Goal: Task Accomplishment & Management: Manage account settings

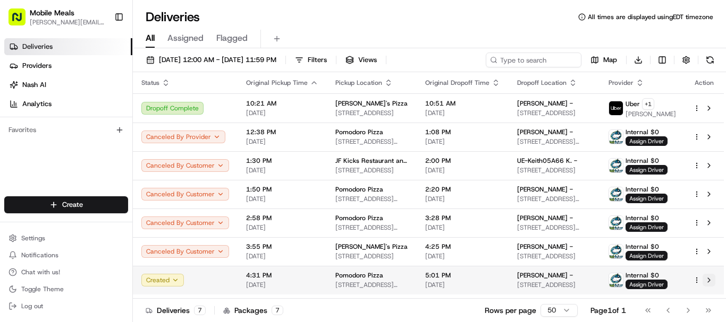
click at [707, 280] on button at bounding box center [708, 280] width 13 height 13
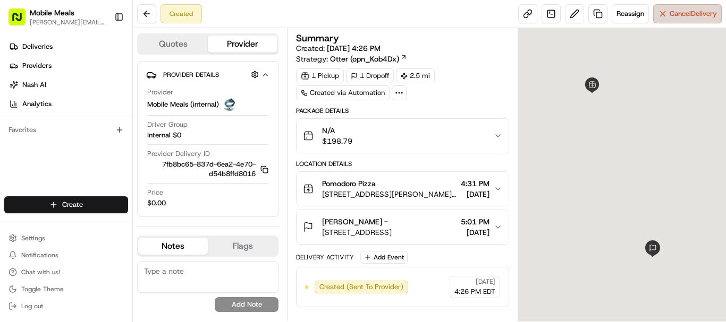
click at [662, 14] on button "Cancel Delivery" at bounding box center [687, 13] width 69 height 19
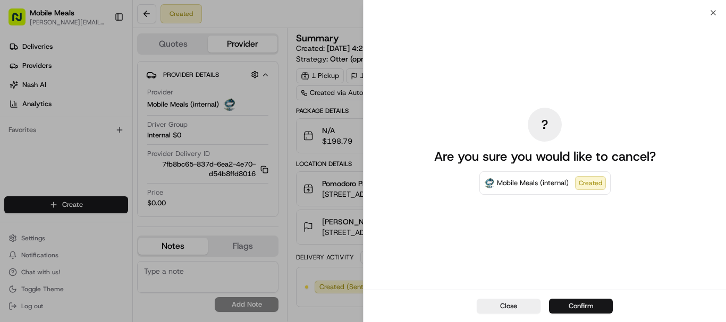
click at [586, 307] on button "Confirm" at bounding box center [581, 306] width 64 height 15
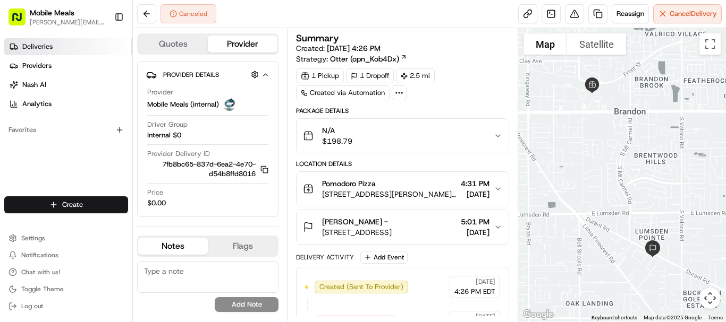
click at [52, 50] on span "Deliveries" at bounding box center [37, 47] width 30 height 10
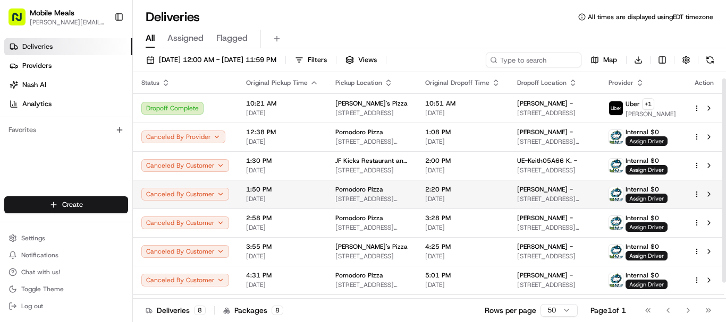
scroll to position [24, 0]
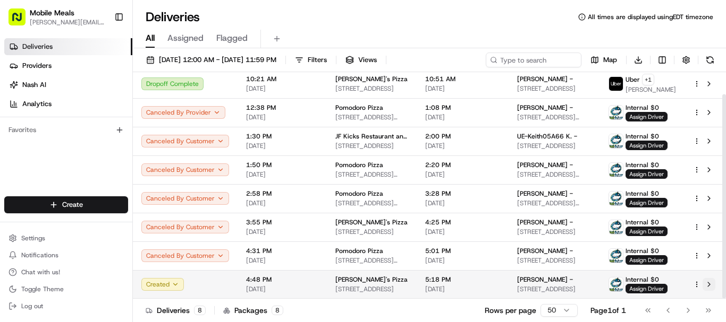
click at [710, 283] on button at bounding box center [708, 284] width 13 height 13
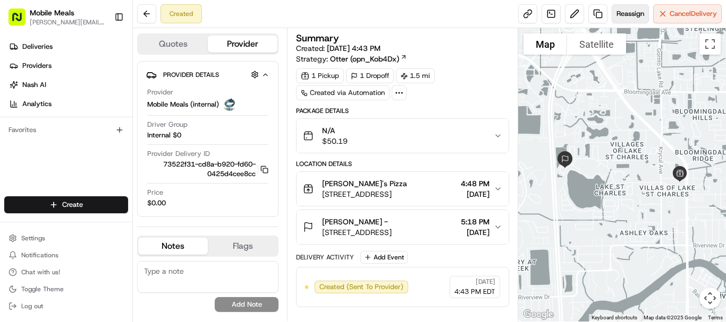
click at [625, 10] on span "Reassign" at bounding box center [630, 14] width 28 height 10
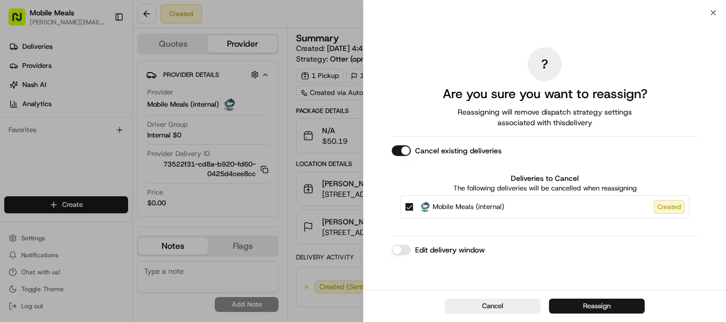
click at [602, 308] on button "Reassign" at bounding box center [597, 306] width 96 height 15
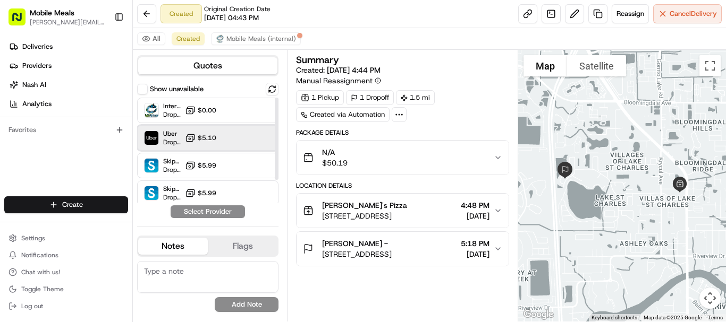
click at [224, 133] on div "Uber Dropoff ETA 29 minutes $5.10" at bounding box center [207, 137] width 141 height 25
click at [225, 215] on button "Assign Provider" at bounding box center [207, 212] width 75 height 13
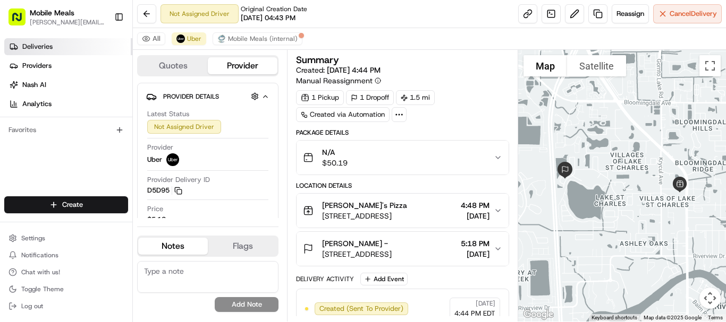
click at [37, 44] on span "Deliveries" at bounding box center [37, 47] width 30 height 10
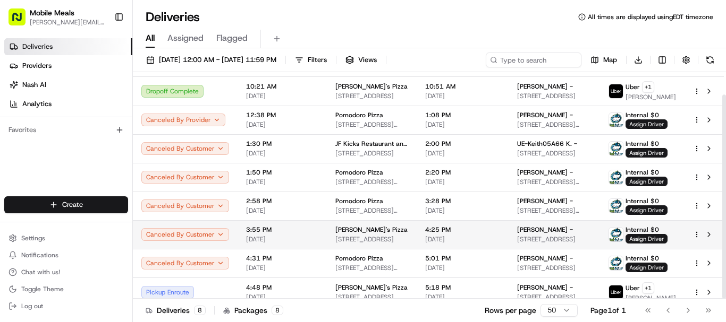
scroll to position [25, 0]
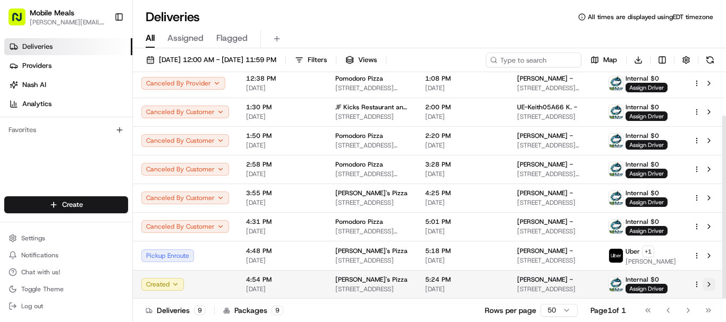
click at [708, 286] on button at bounding box center [708, 284] width 13 height 13
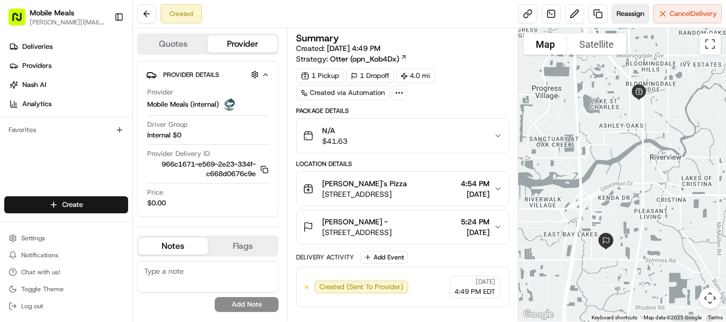
click at [628, 16] on span "Reassign" at bounding box center [630, 14] width 28 height 10
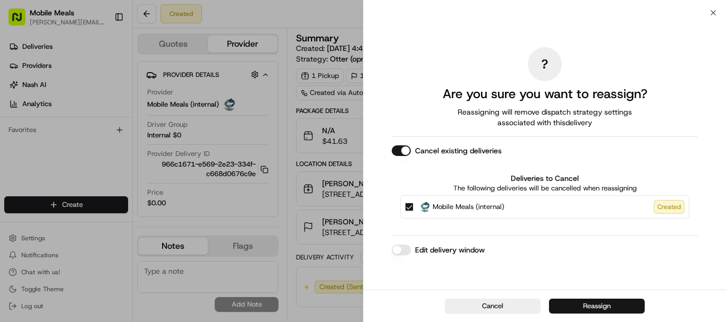
click at [591, 308] on button "Reassign" at bounding box center [597, 306] width 96 height 15
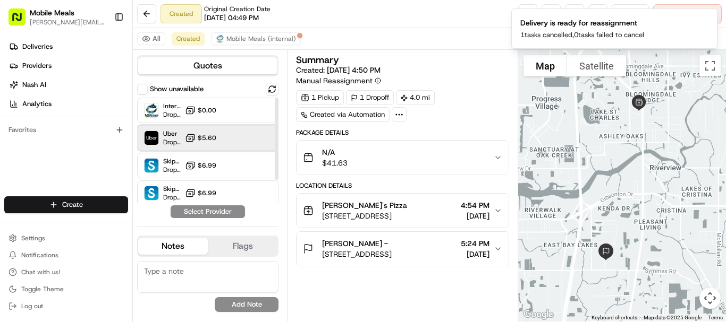
click at [235, 140] on div "Uber Dropoff ETA 30 minutes $5.60" at bounding box center [207, 137] width 141 height 25
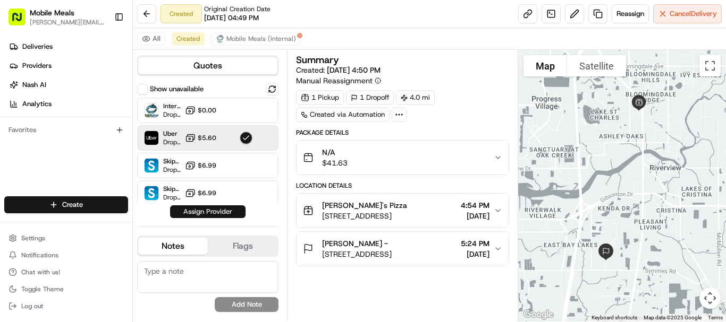
click at [222, 212] on button "Assign Provider" at bounding box center [207, 212] width 75 height 13
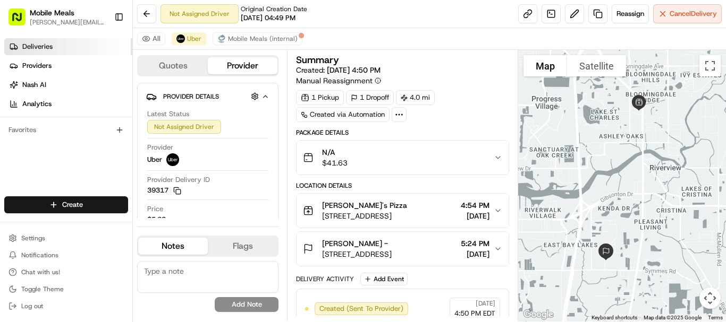
click at [42, 44] on span "Deliveries" at bounding box center [37, 47] width 30 height 10
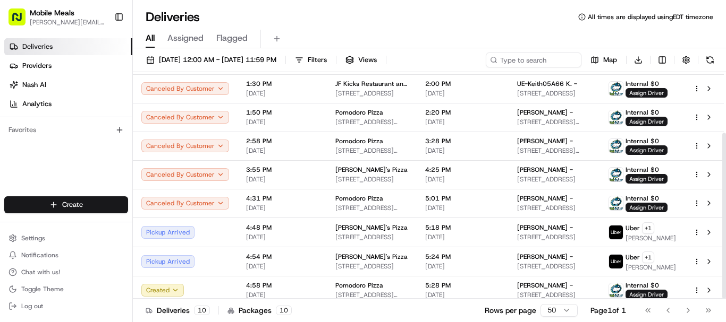
scroll to position [83, 0]
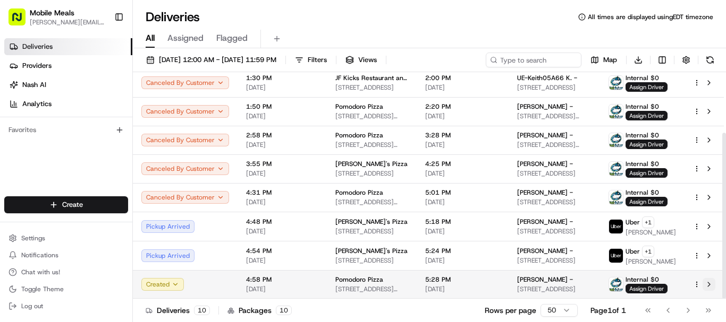
click at [708, 286] on button at bounding box center [708, 284] width 13 height 13
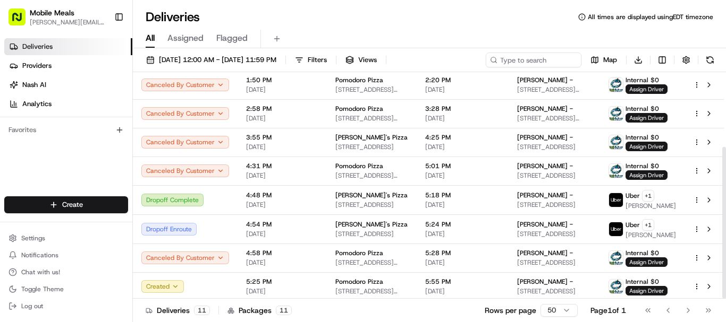
scroll to position [112, 0]
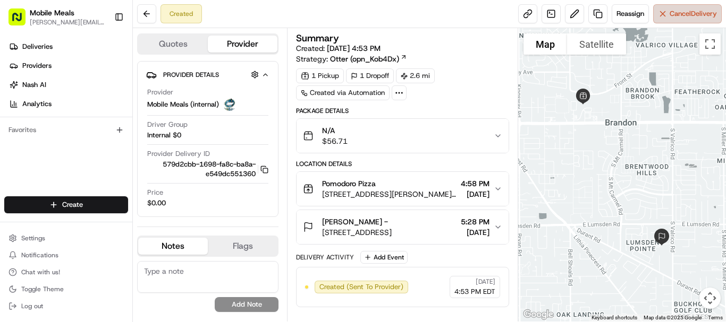
click at [683, 14] on span "Cancel Delivery" at bounding box center [692, 14] width 47 height 10
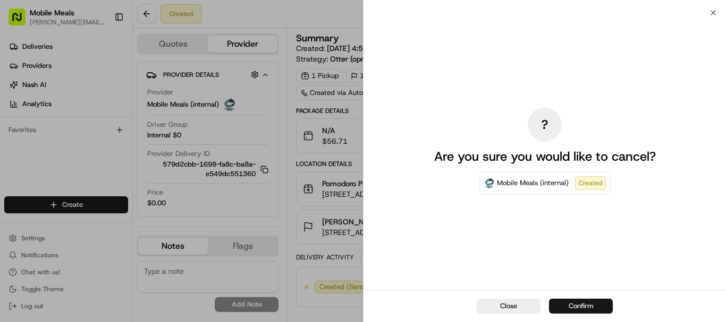
click at [593, 307] on button "Confirm" at bounding box center [581, 306] width 64 height 15
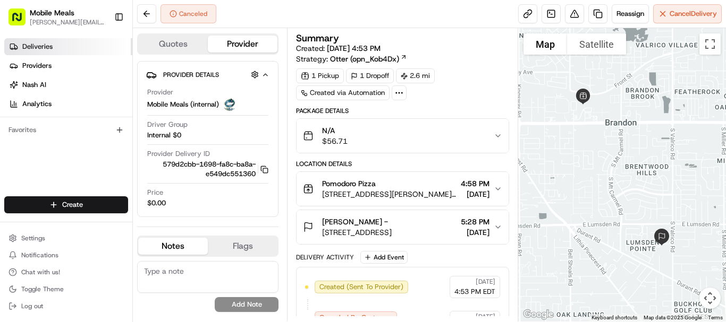
click at [52, 45] on span "Deliveries" at bounding box center [37, 47] width 30 height 10
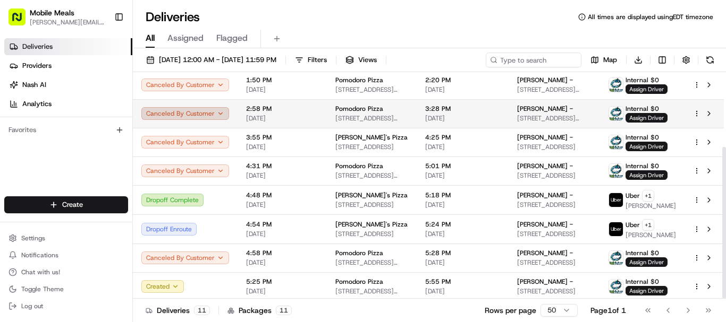
scroll to position [112, 0]
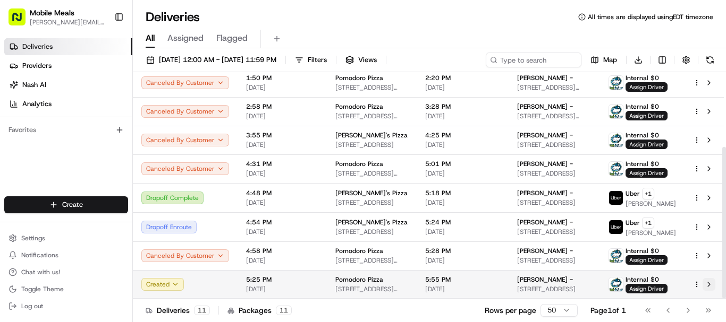
click at [710, 284] on button at bounding box center [708, 284] width 13 height 13
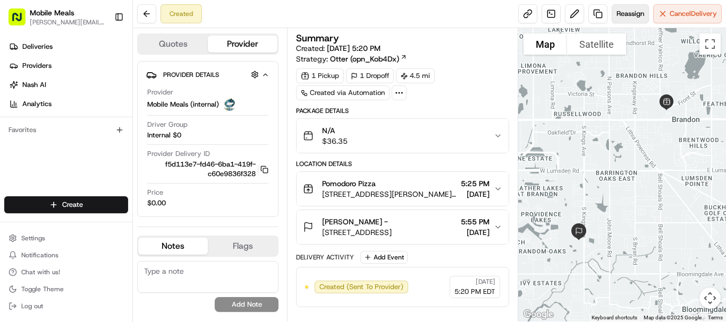
click at [630, 14] on span "Reassign" at bounding box center [630, 14] width 28 height 10
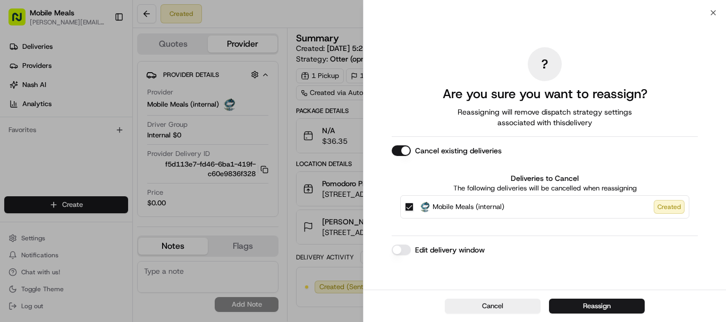
click at [498, 307] on button "Cancel" at bounding box center [493, 306] width 96 height 15
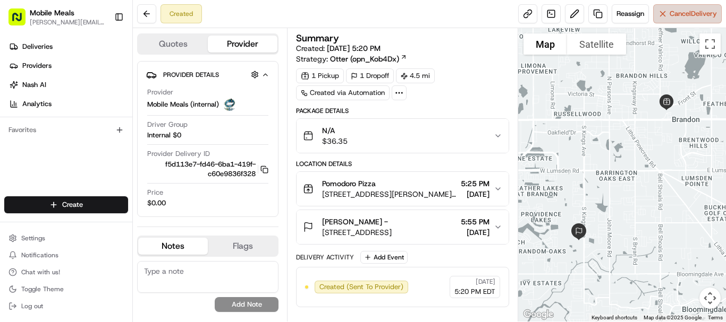
click at [681, 13] on span "Cancel Delivery" at bounding box center [692, 14] width 47 height 10
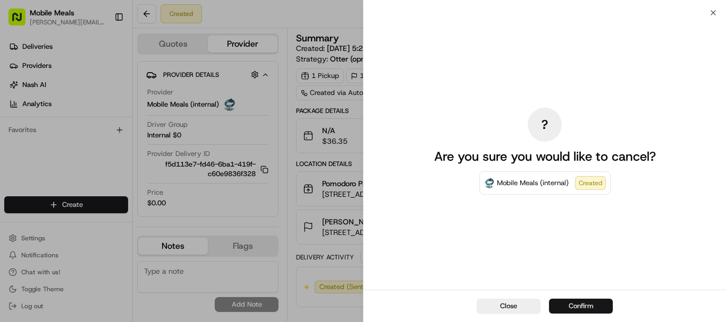
click at [582, 308] on button "Confirm" at bounding box center [581, 306] width 64 height 15
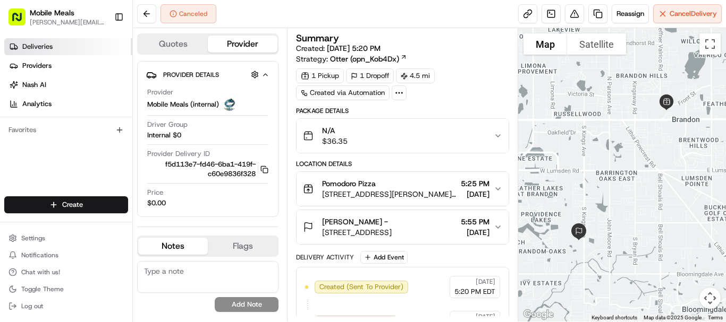
click at [65, 47] on link "Deliveries" at bounding box center [68, 46] width 128 height 17
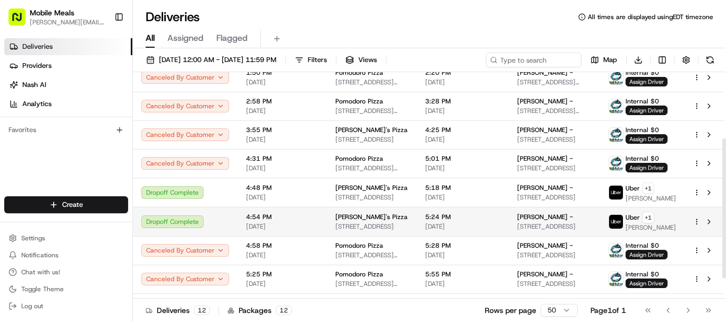
scroll to position [140, 0]
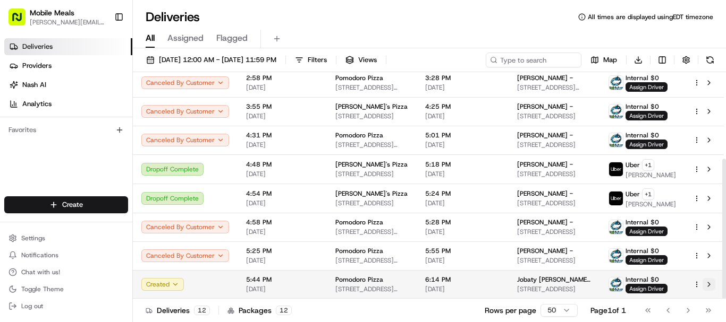
click at [708, 286] on button at bounding box center [708, 284] width 13 height 13
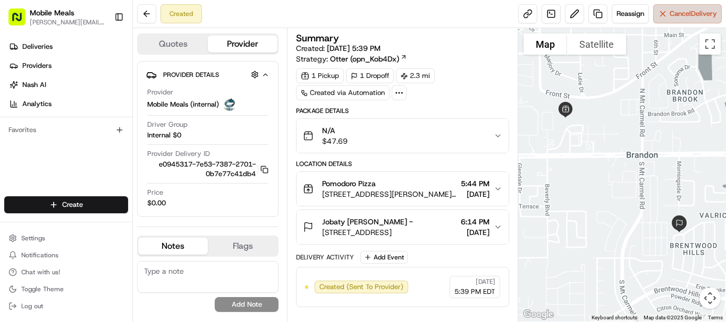
click at [666, 8] on button "Cancel Delivery" at bounding box center [687, 13] width 69 height 19
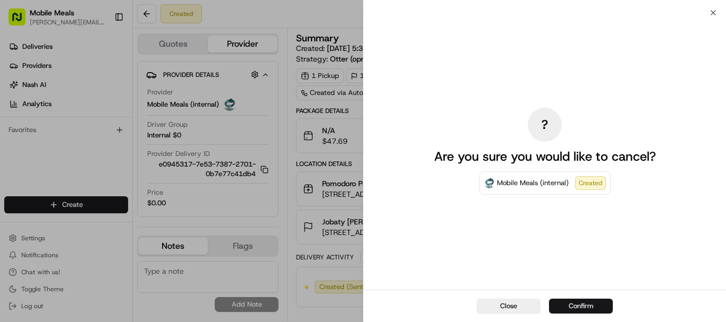
click at [588, 304] on button "Confirm" at bounding box center [581, 306] width 64 height 15
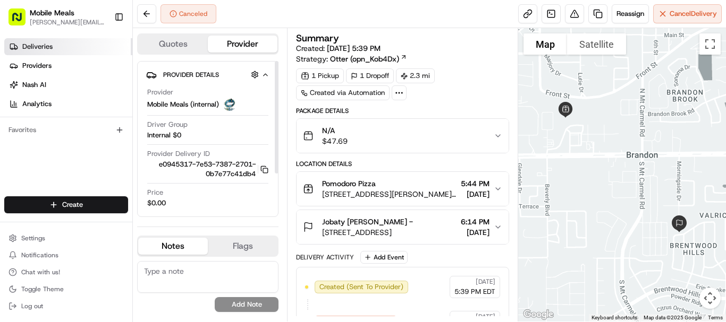
click at [67, 44] on link "Deliveries" at bounding box center [68, 46] width 128 height 17
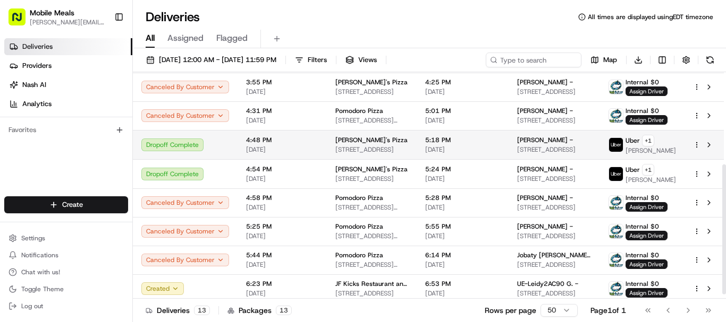
scroll to position [169, 0]
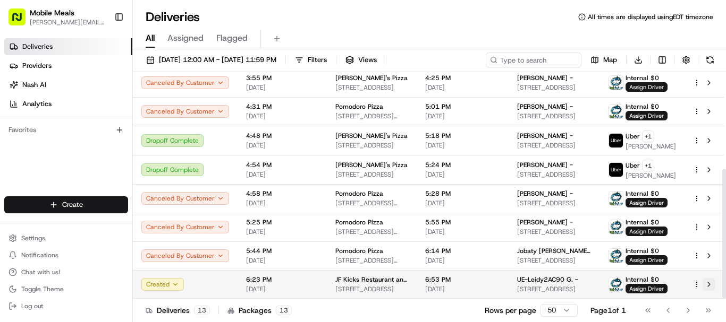
click at [708, 285] on button at bounding box center [708, 284] width 13 height 13
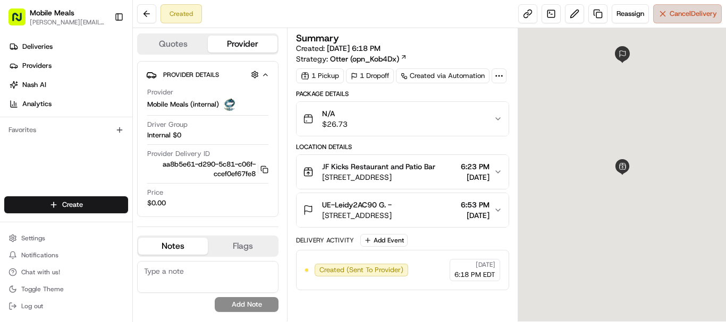
click at [707, 10] on span "Cancel Delivery" at bounding box center [692, 14] width 47 height 10
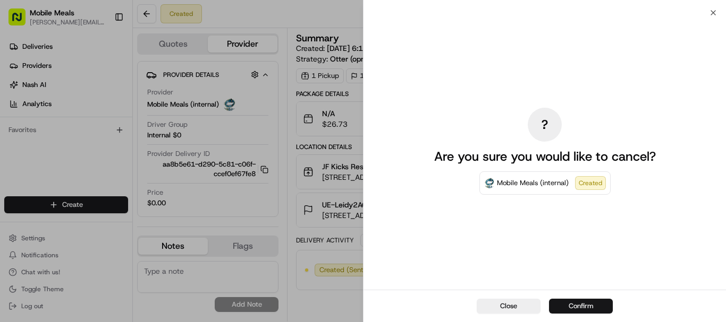
click at [602, 304] on button "Confirm" at bounding box center [581, 306] width 64 height 15
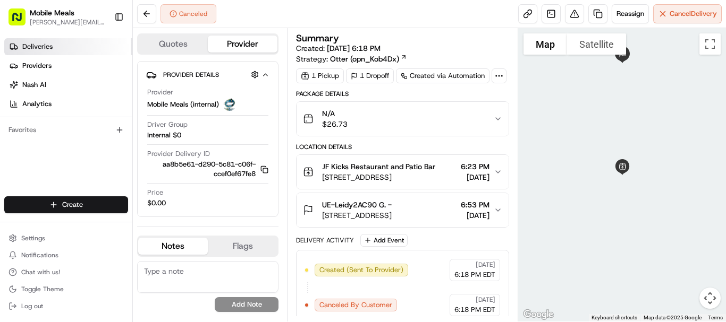
click at [80, 43] on link "Deliveries" at bounding box center [68, 46] width 128 height 17
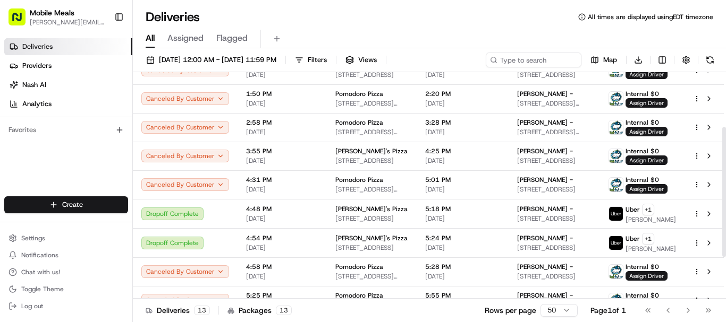
scroll to position [169, 0]
